Goal: Transaction & Acquisition: Obtain resource

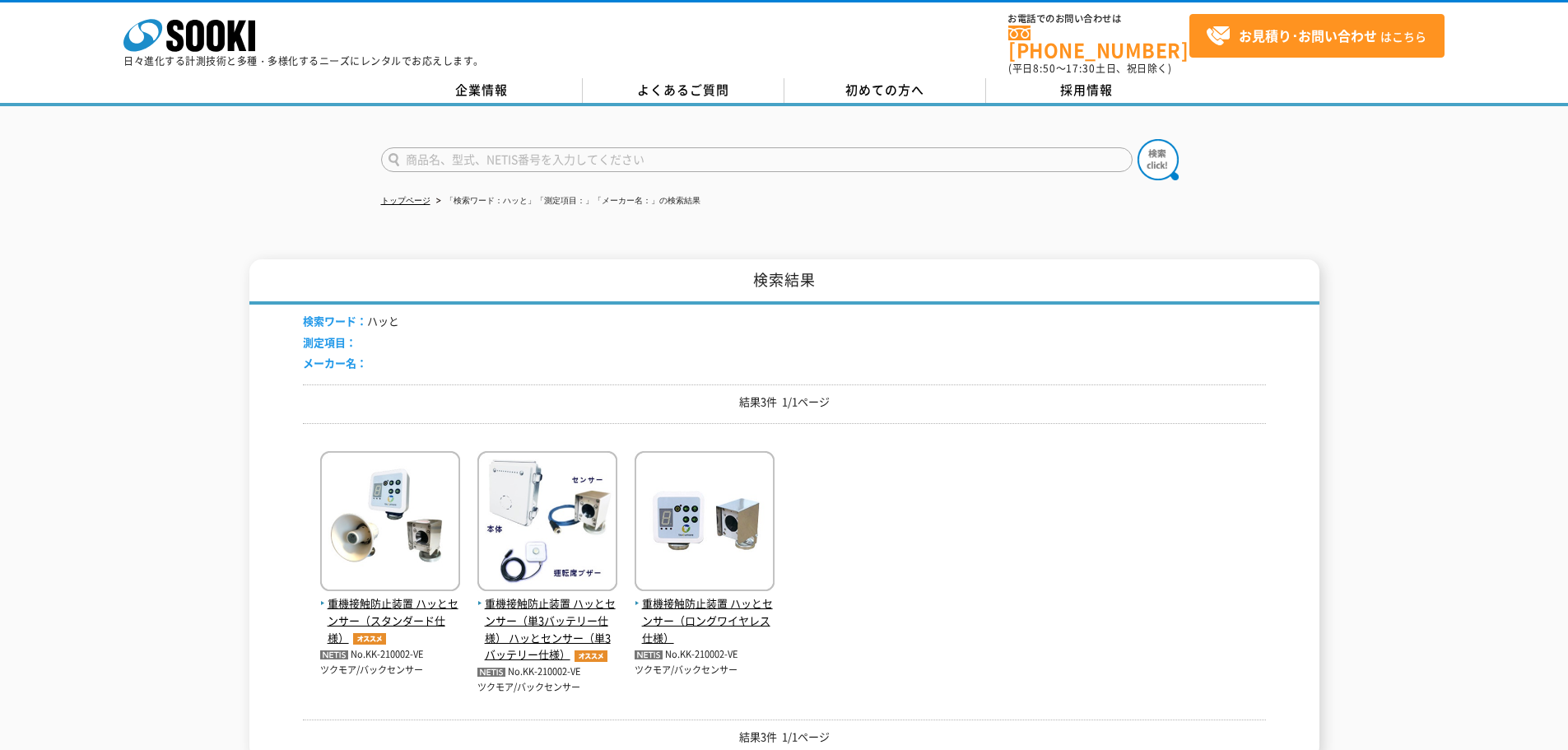
click at [619, 153] on input "text" at bounding box center [757, 159] width 751 height 25
type input "LD"
click at [1138, 139] on button at bounding box center [1158, 159] width 41 height 41
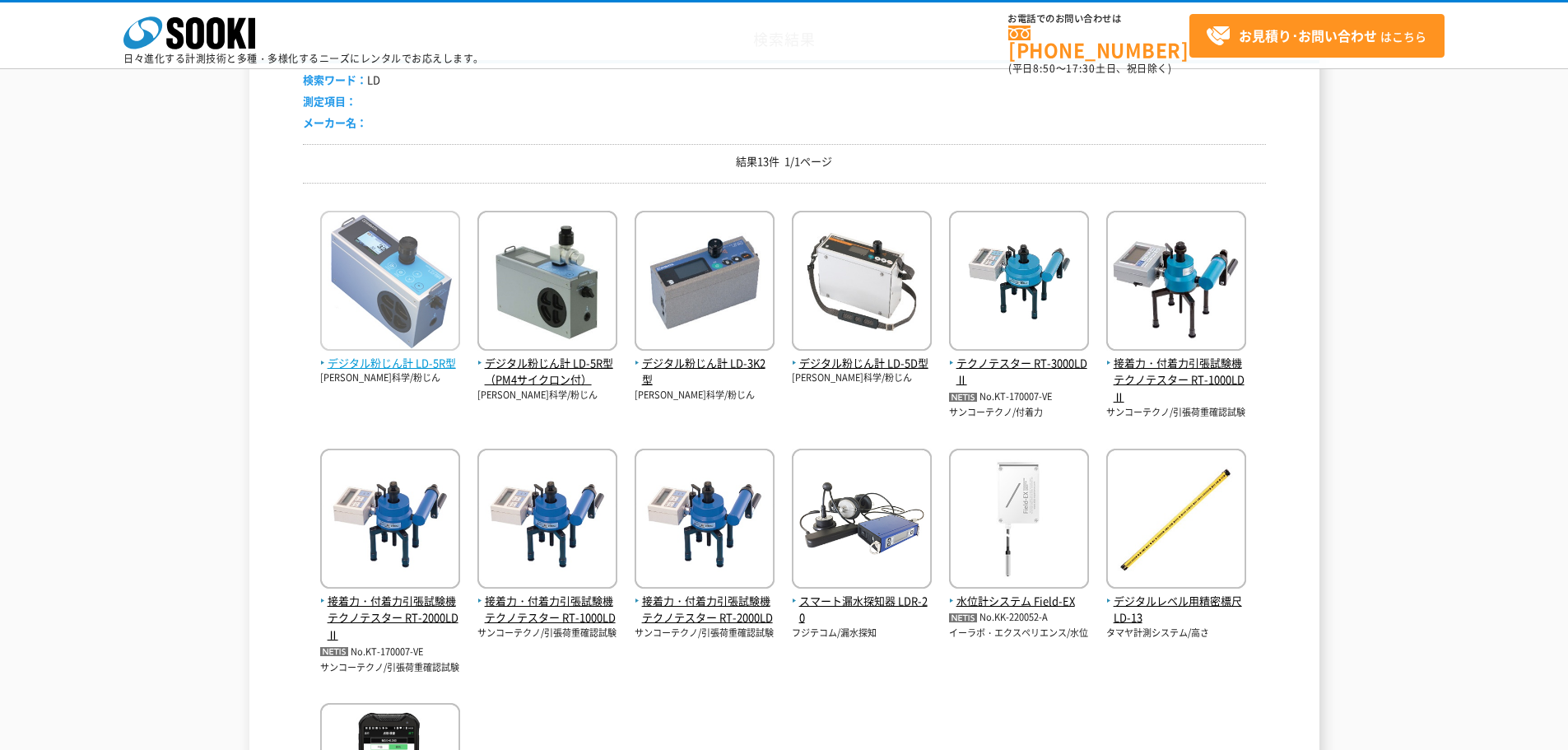
click at [416, 345] on img at bounding box center [390, 283] width 140 height 144
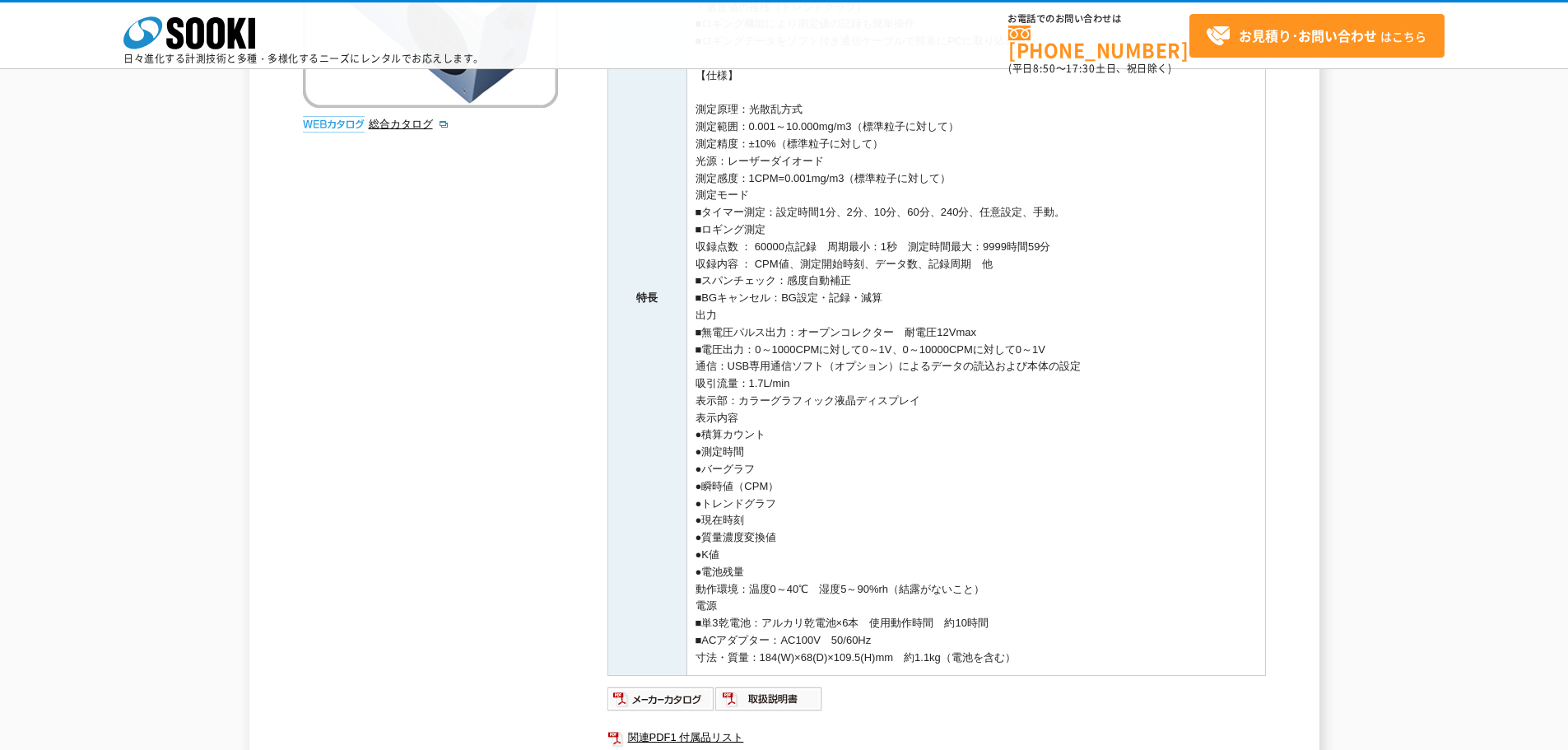
scroll to position [677, 0]
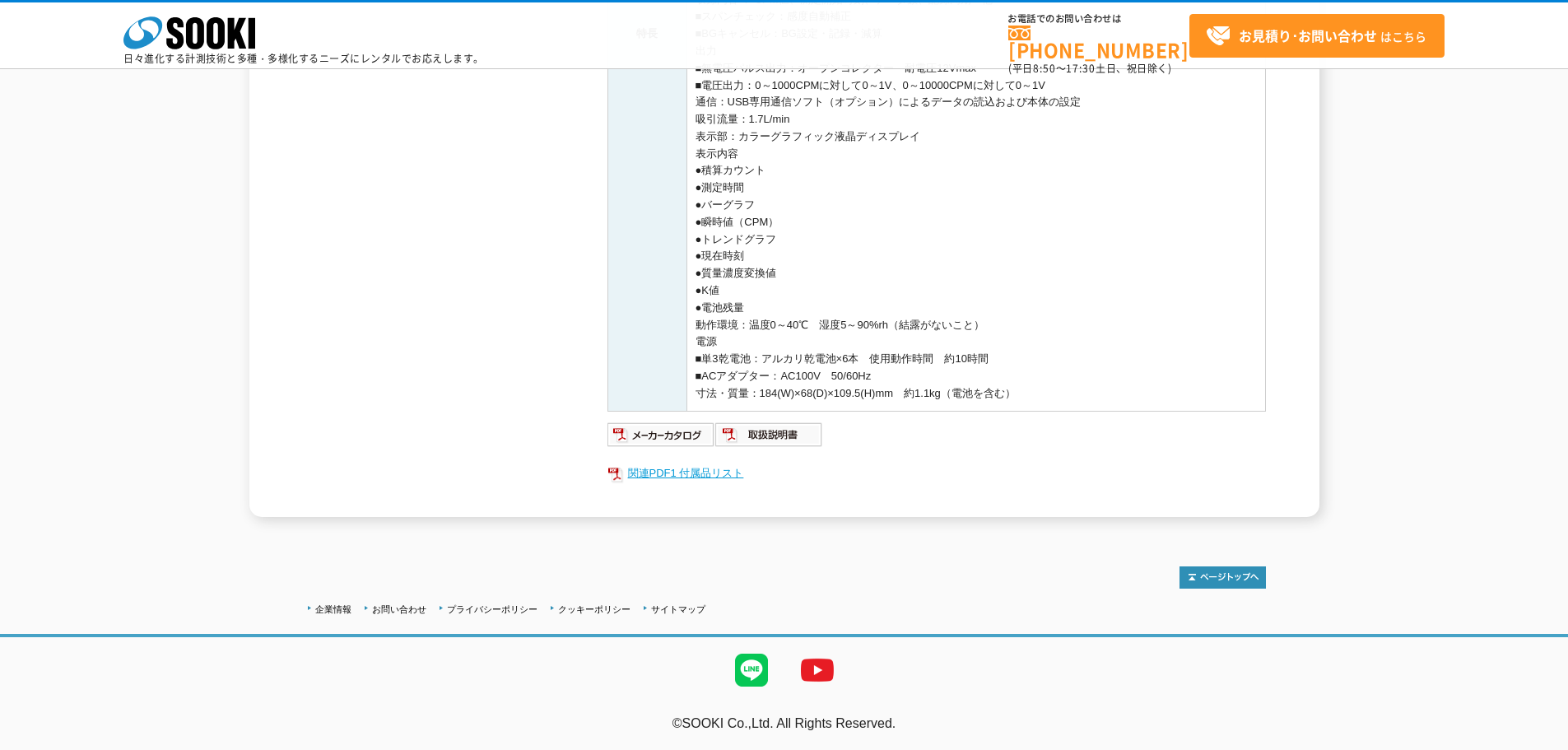
click at [679, 471] on link "関連PDF1 付属品リスト" at bounding box center [937, 473] width 658 height 21
